Goal: Information Seeking & Learning: Find specific page/section

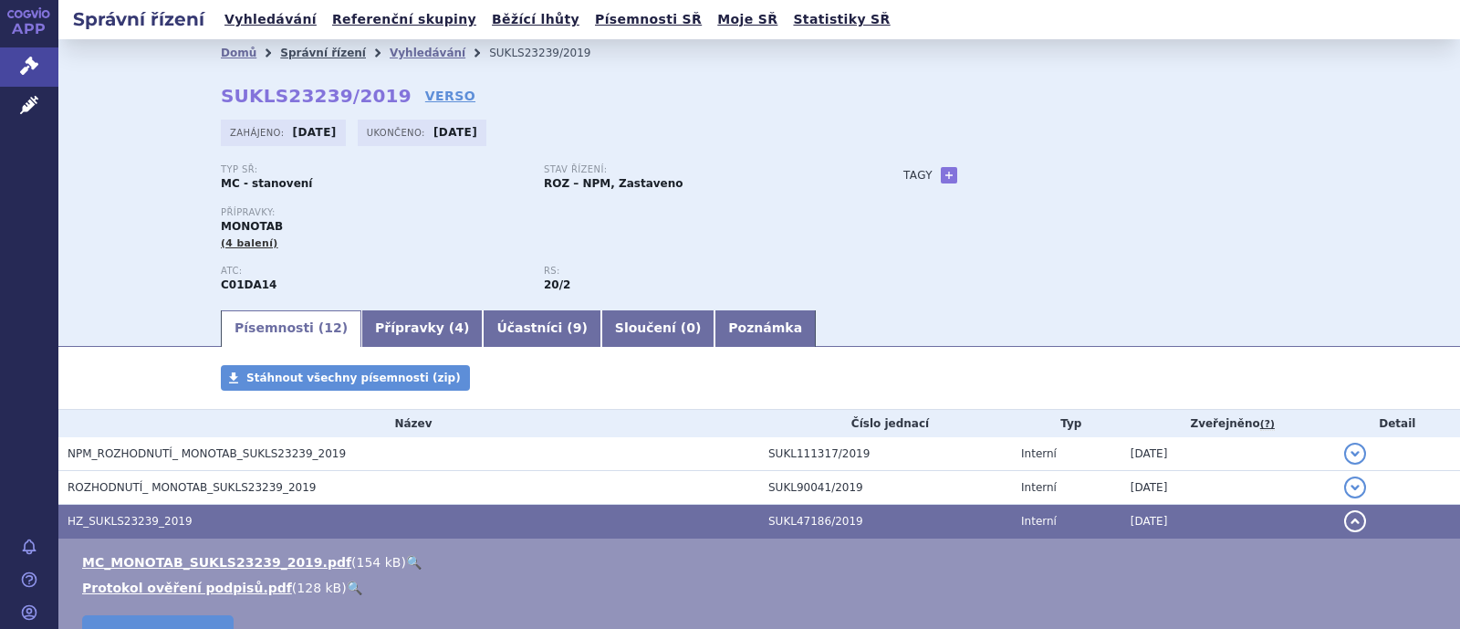
click at [319, 53] on link "Správní řízení" at bounding box center [323, 53] width 86 height 13
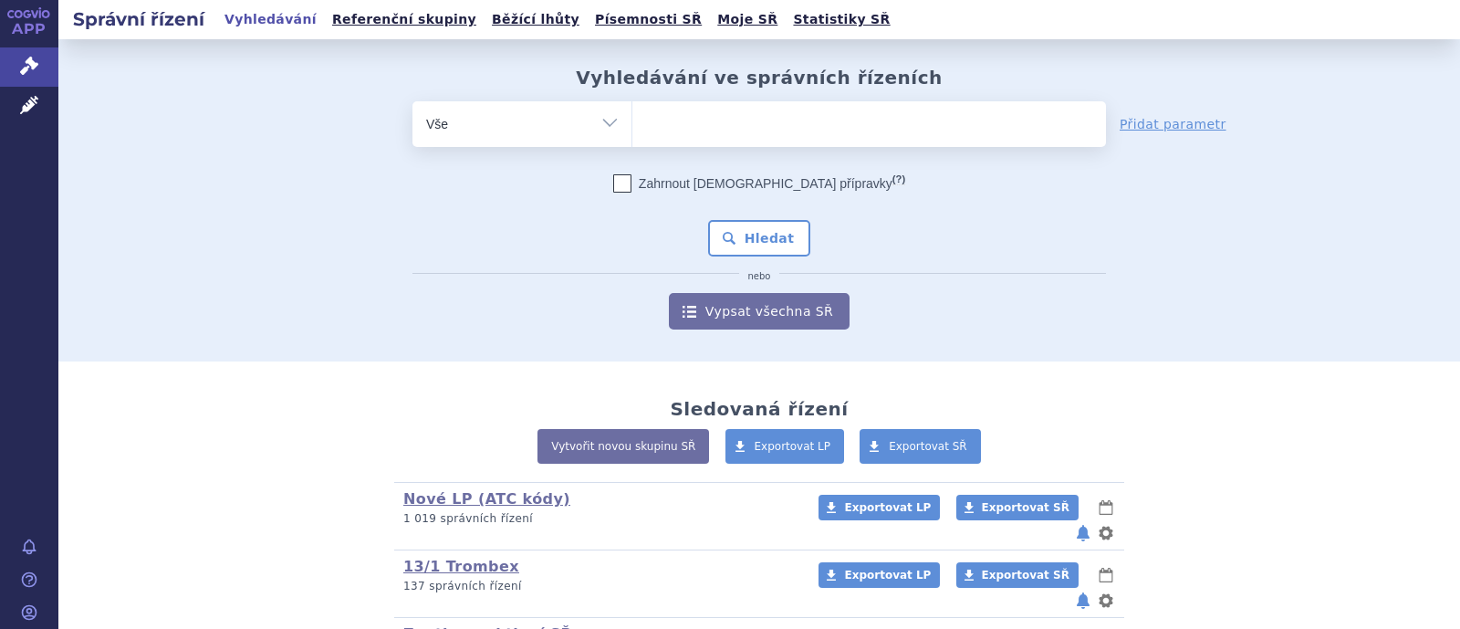
click at [685, 131] on ul at bounding box center [869, 120] width 474 height 38
click at [632, 131] on select at bounding box center [632, 123] width 1 height 46
type input "de"
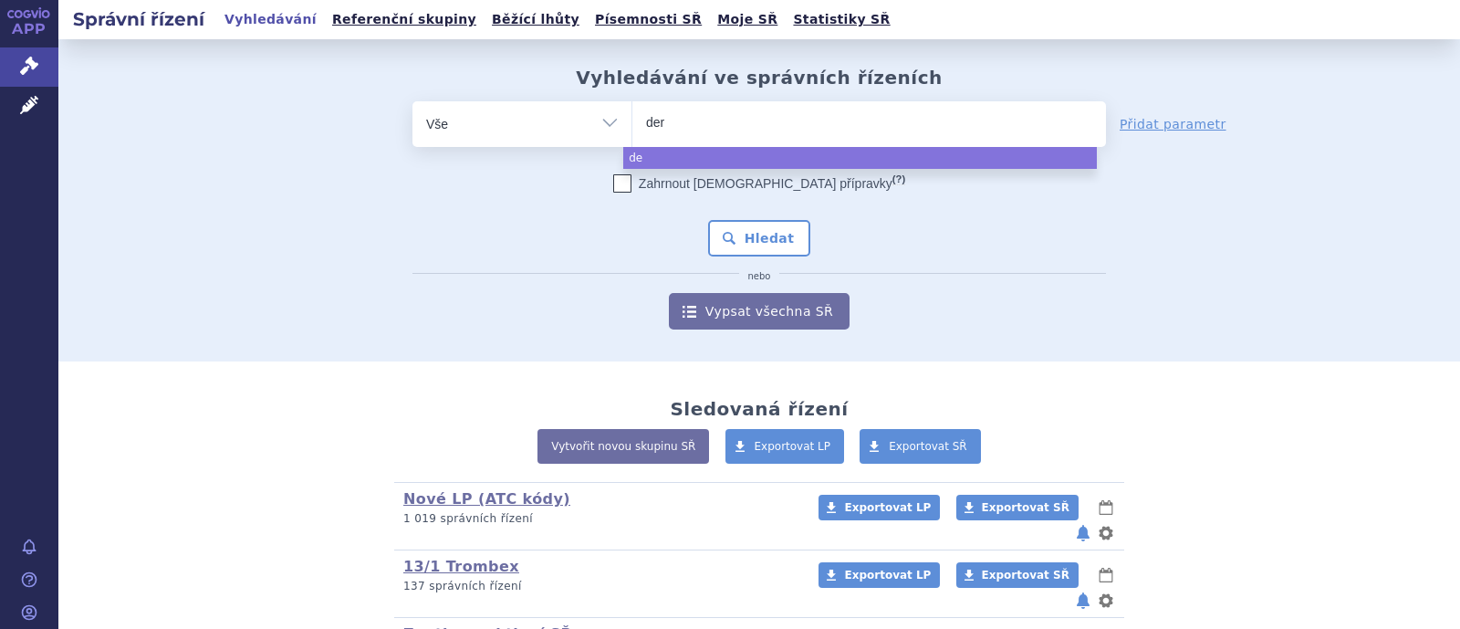
type input "dere"
type input "derex"
select select "derex"
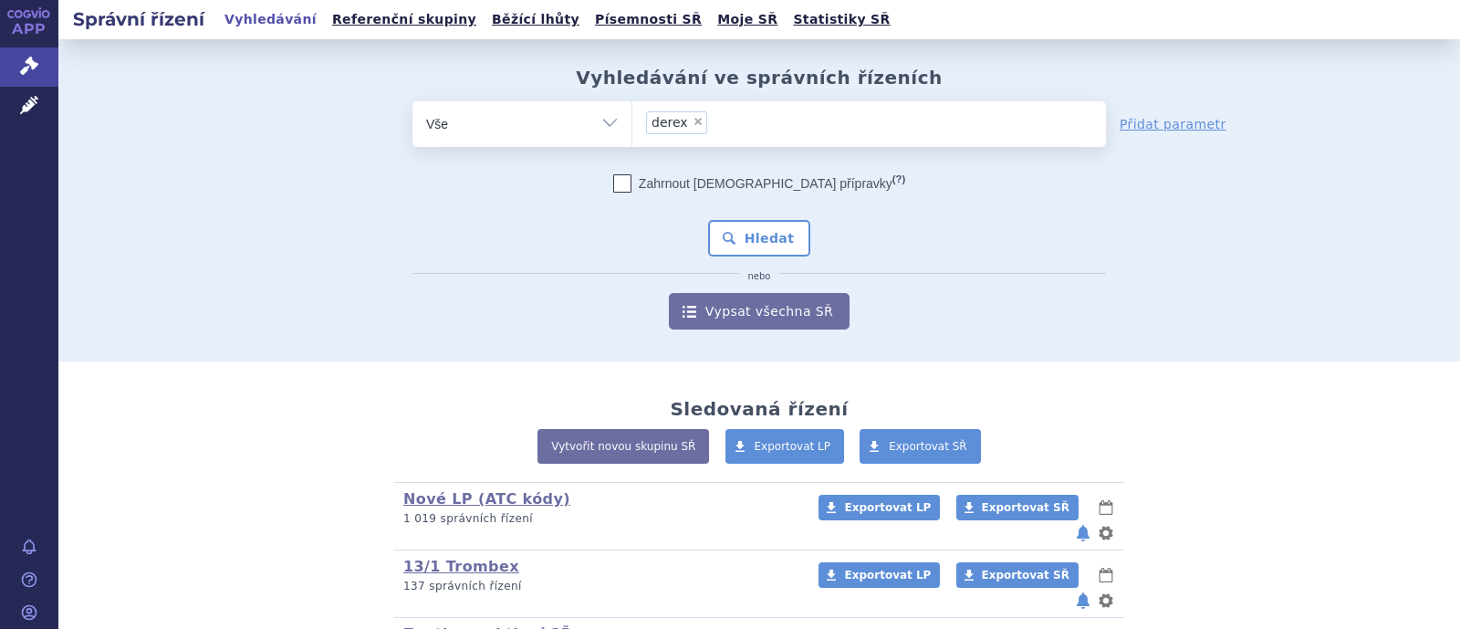
click at [693, 118] on span "×" at bounding box center [698, 121] width 11 height 11
click at [632, 118] on select "derex" at bounding box center [632, 123] width 1 height 46
select select
type input "de"
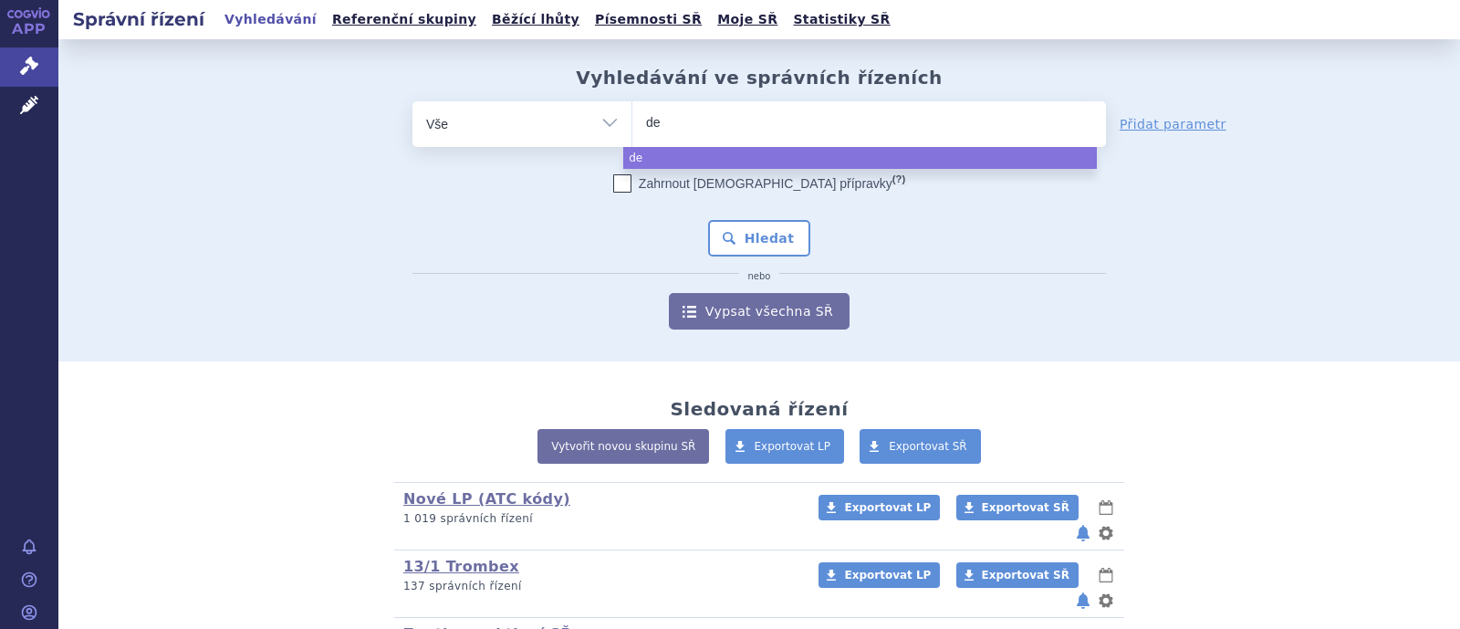
type input "dep"
type input "depre"
type input "deprex"
select select "deprex"
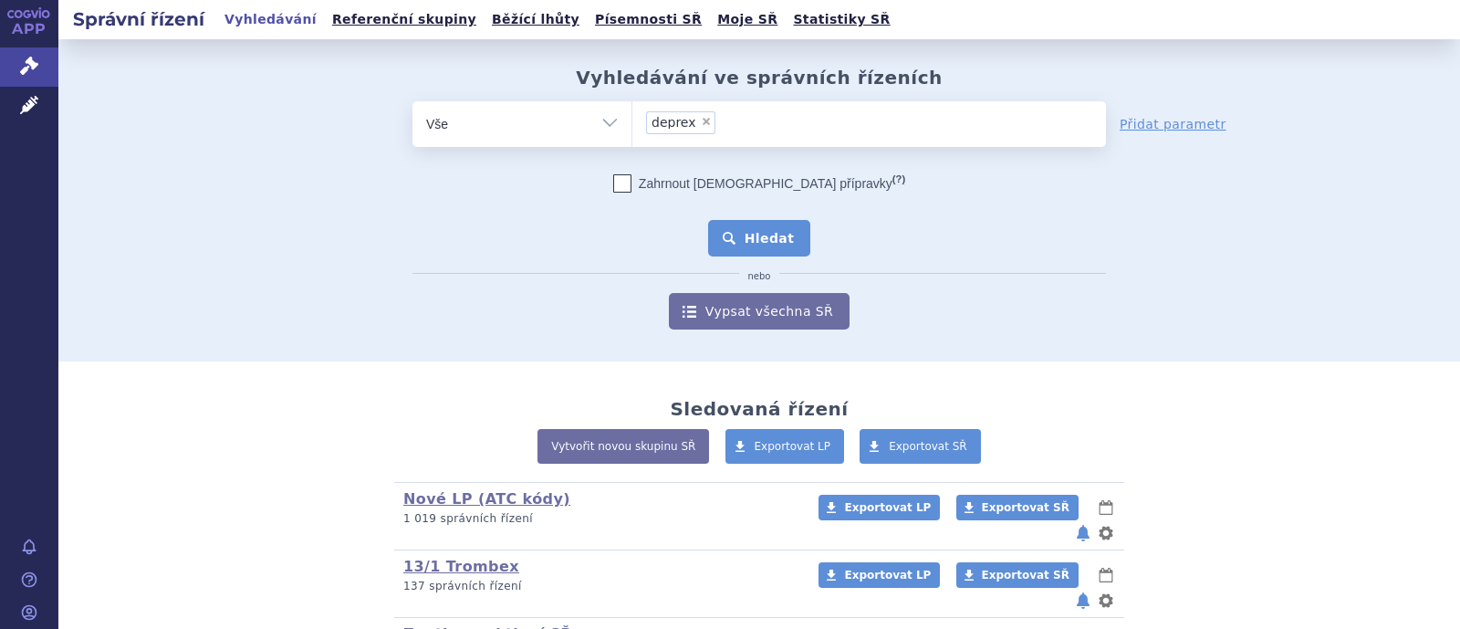
click at [748, 233] on button "Hledat" at bounding box center [759, 238] width 103 height 37
